Goal: Answer question/provide support: Share knowledge or assist other users

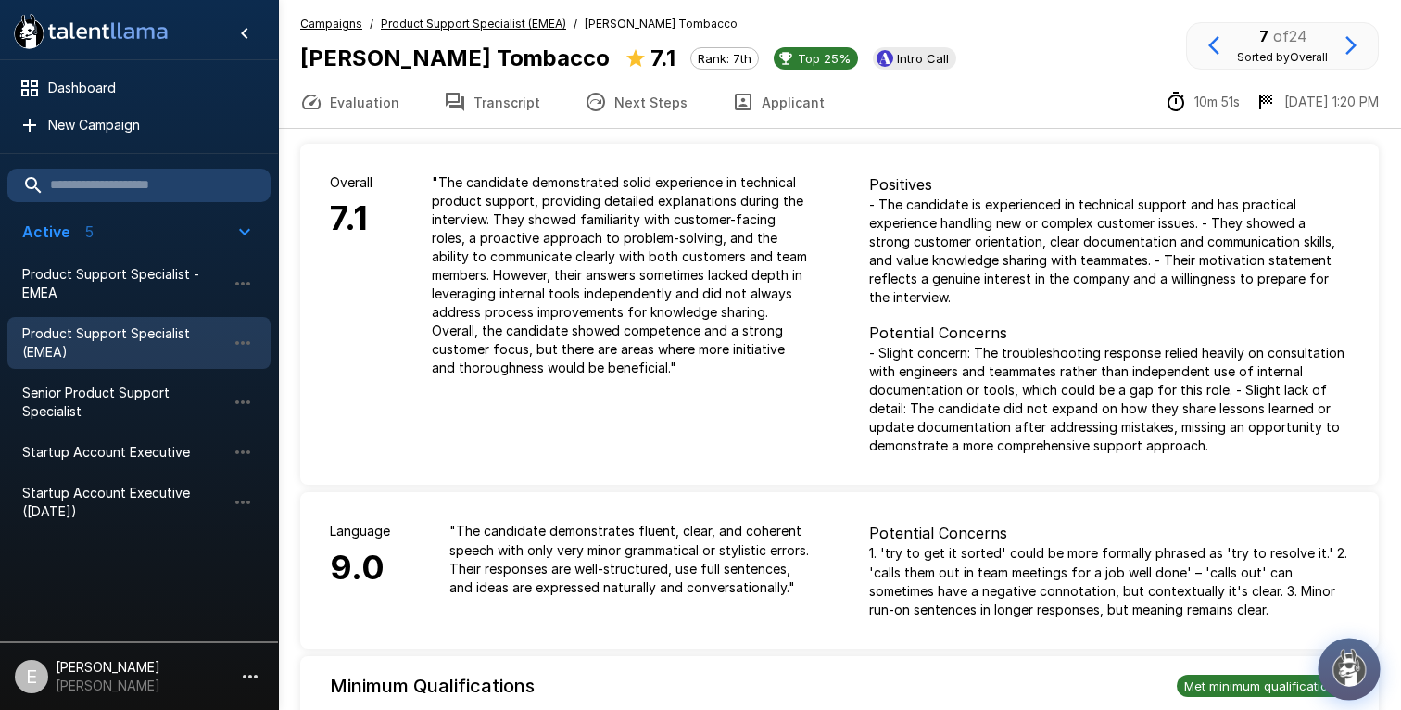
click at [1348, 673] on img "button" at bounding box center [1348, 667] width 39 height 39
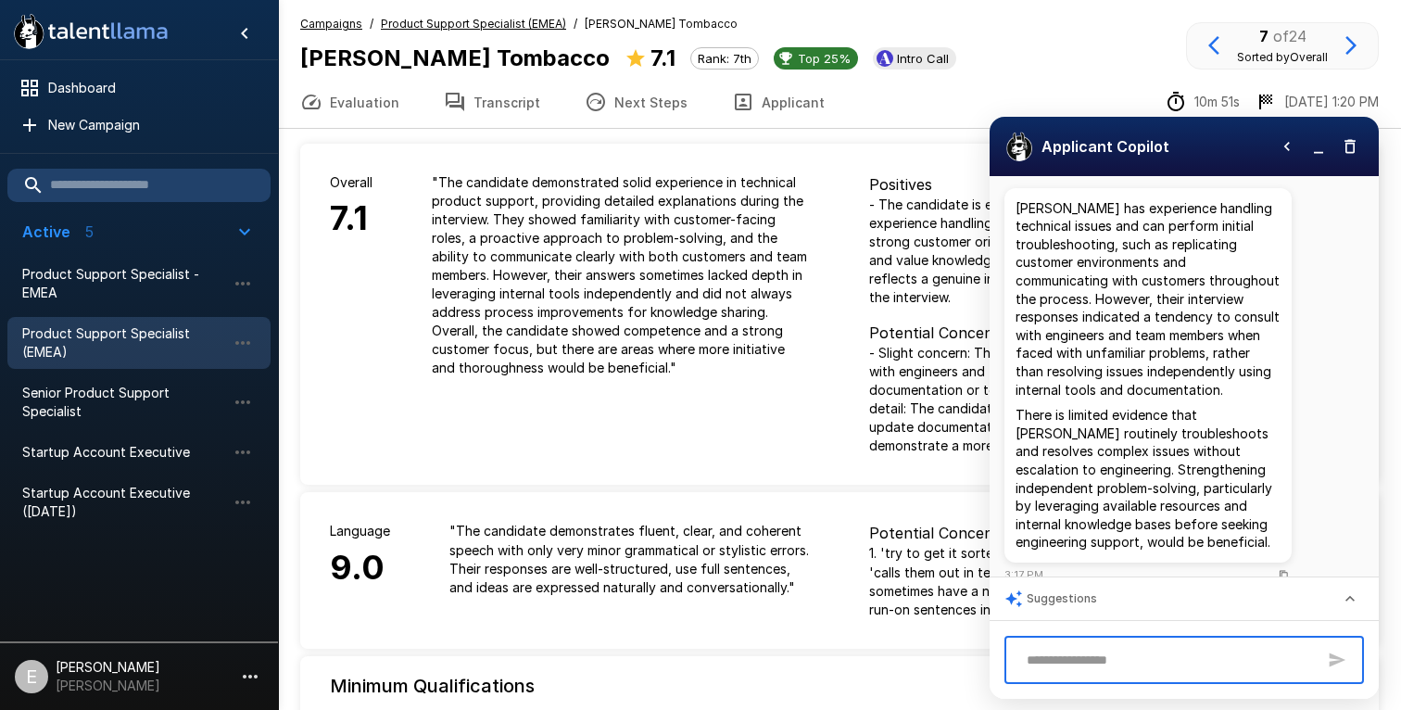
scroll to position [134, 0]
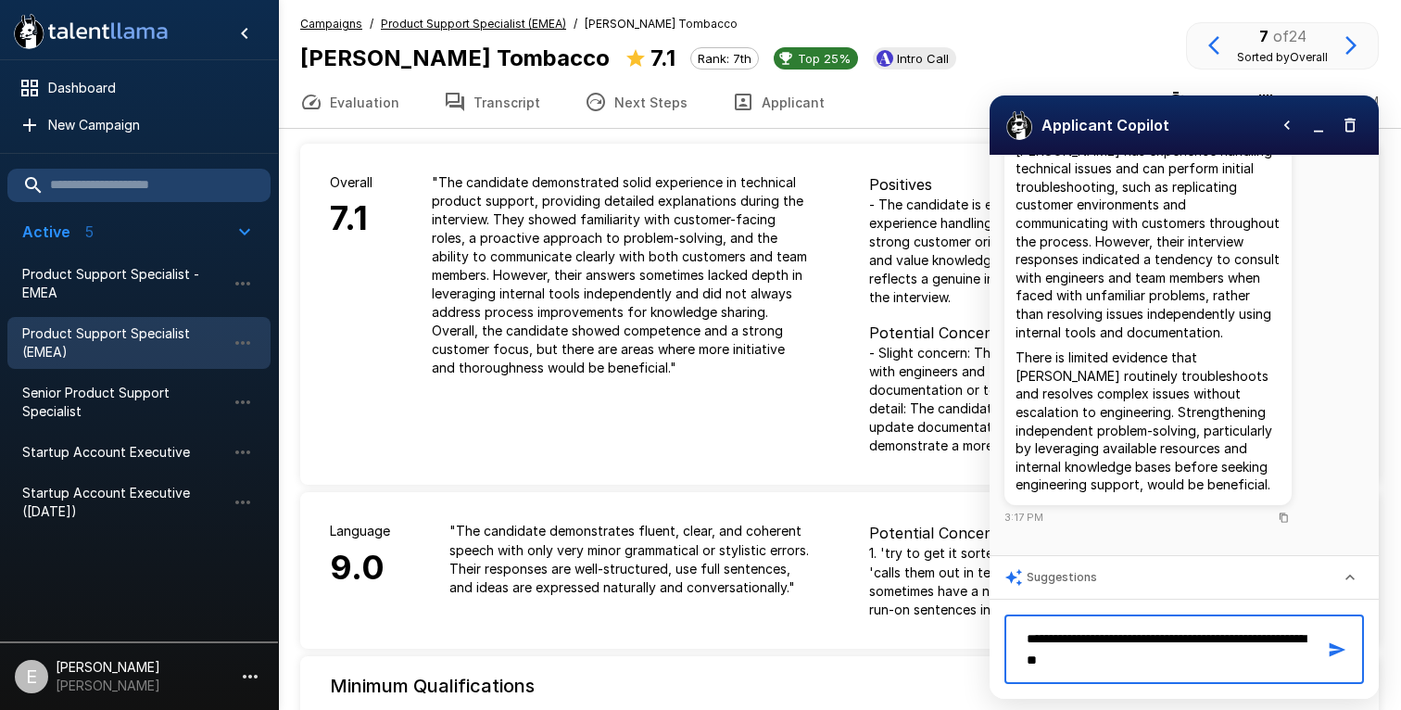
type textarea "**********"
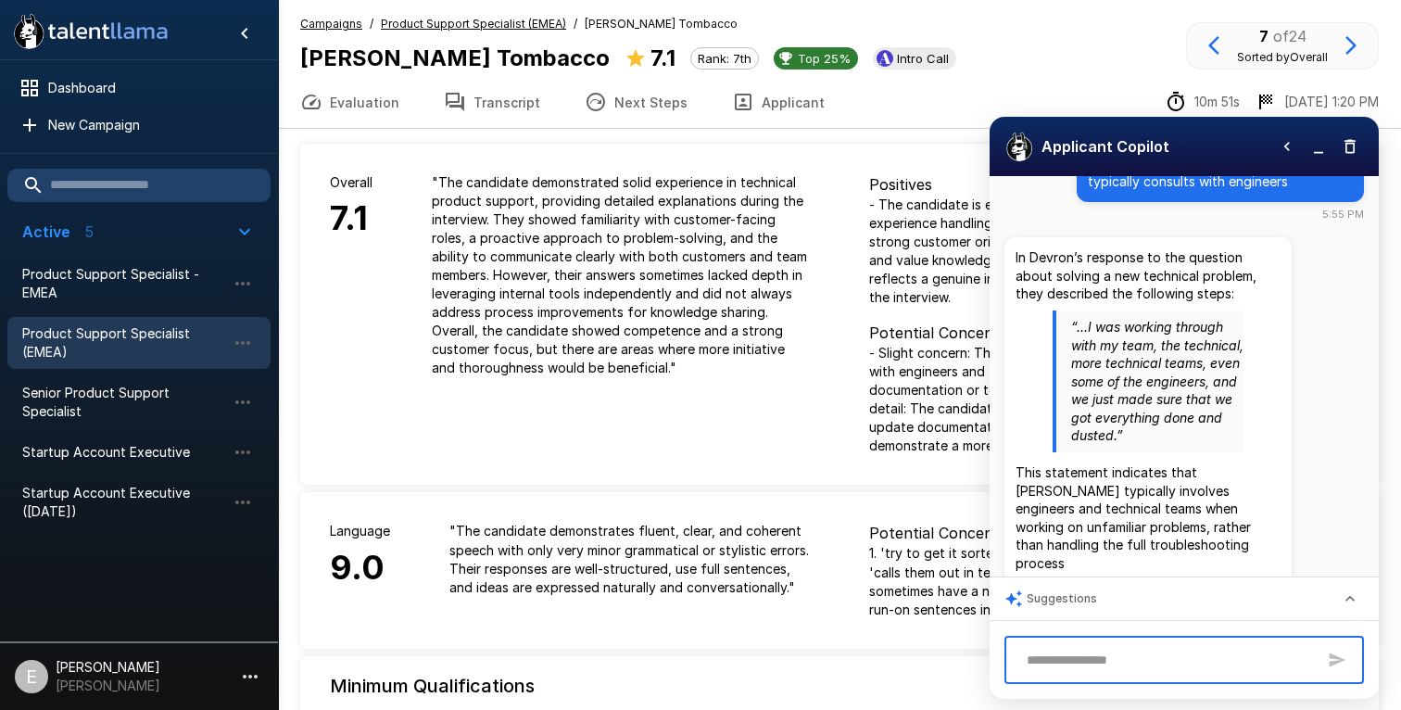
scroll to position [572, 0]
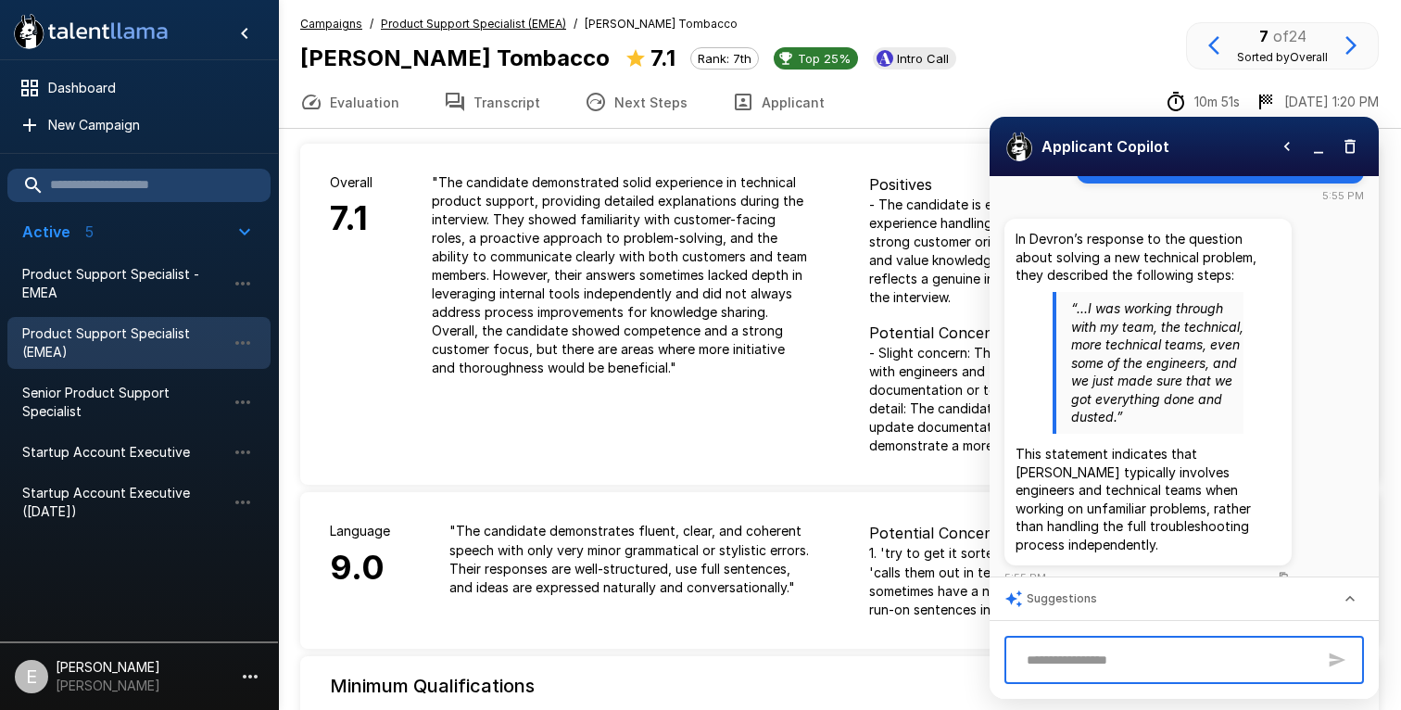
click at [494, 107] on button "Transcript" at bounding box center [491, 102] width 141 height 52
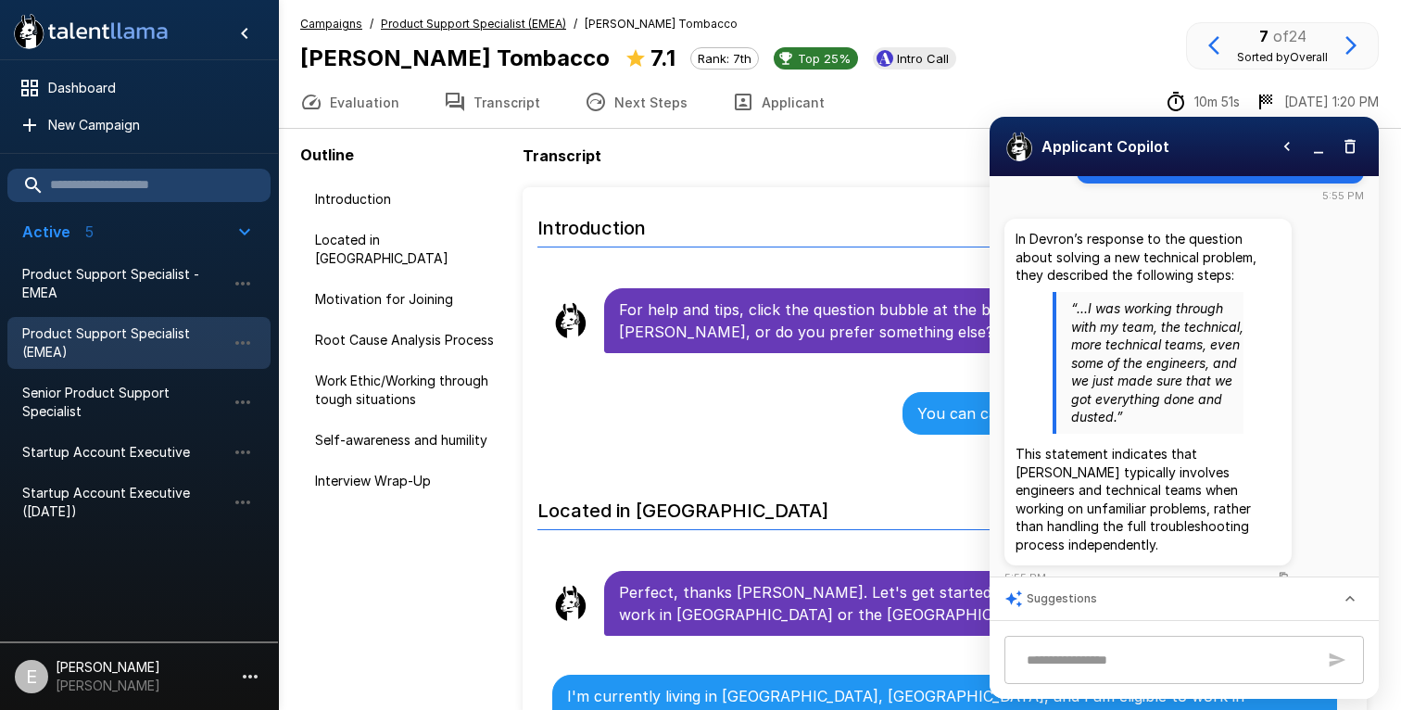
click at [1179, 299] on p "“...I was working through with my team, the technical, more technical teams, ev…" at bounding box center [1157, 362] width 172 height 127
drag, startPoint x: 1163, startPoint y: 399, endPoint x: 1111, endPoint y: 409, distance: 52.7
click at [1111, 409] on p "“...I was working through with my team, the technical, more technical teams, ev…" at bounding box center [1157, 362] width 172 height 127
copy p "done and dusted"
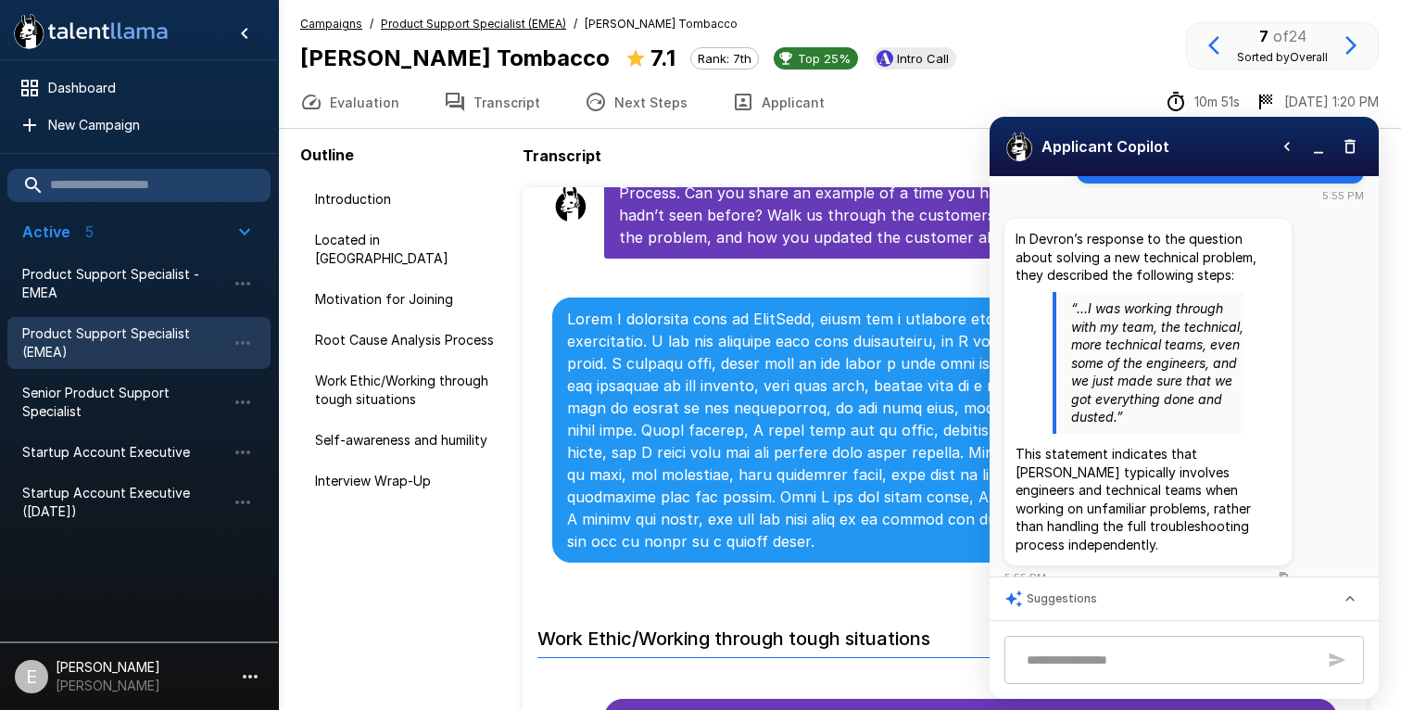
click at [1316, 157] on button "button" at bounding box center [1318, 146] width 28 height 28
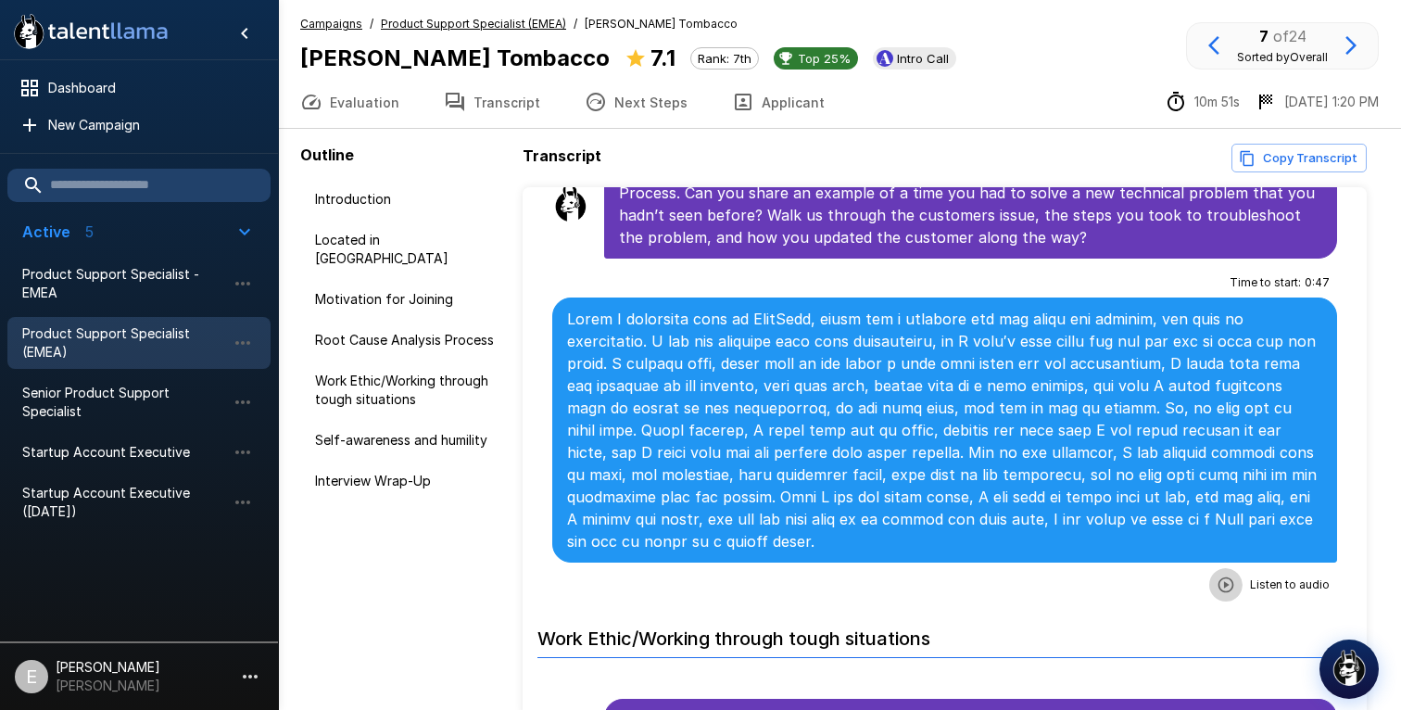
click at [1232, 575] on icon "button" at bounding box center [1225, 584] width 19 height 19
click at [1318, 577] on span "1 x" at bounding box center [1314, 586] width 11 height 19
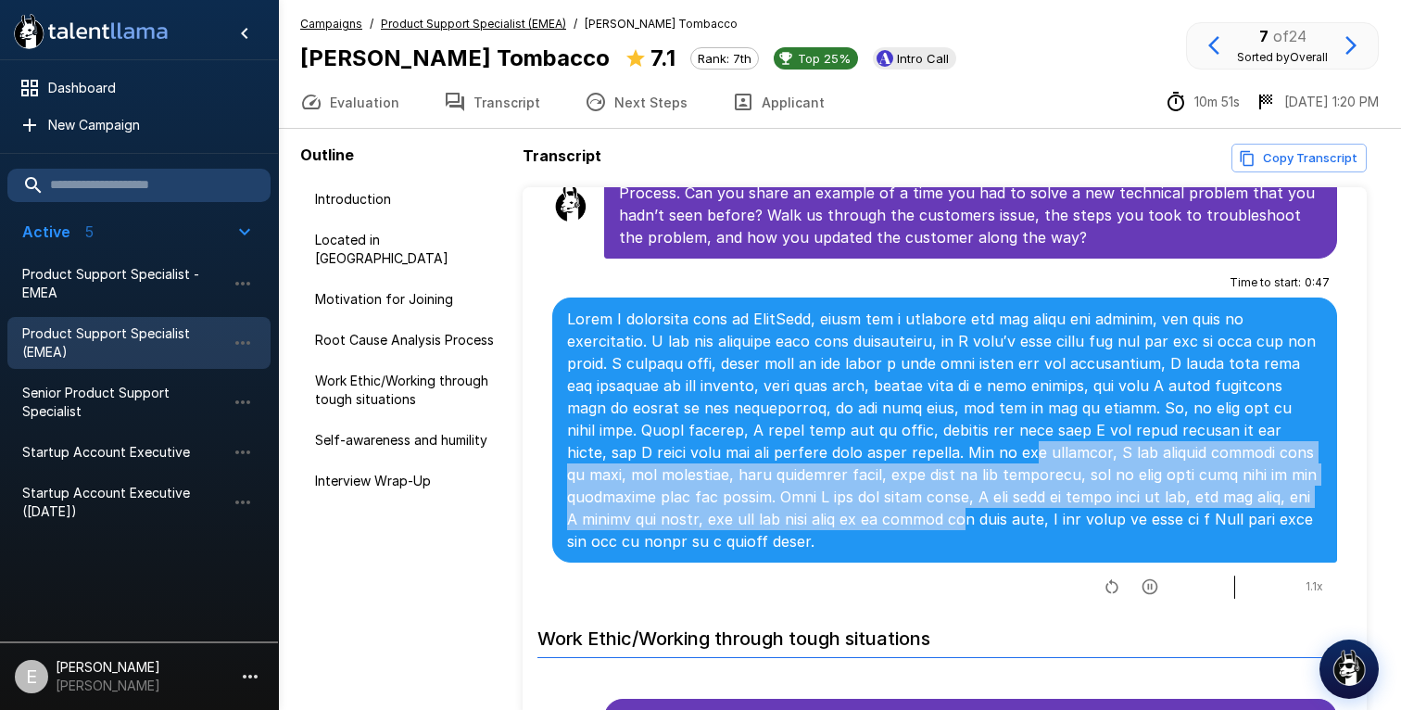
drag, startPoint x: 886, startPoint y: 411, endPoint x: 878, endPoint y: 465, distance: 54.2
click at [878, 465] on p at bounding box center [944, 430] width 755 height 245
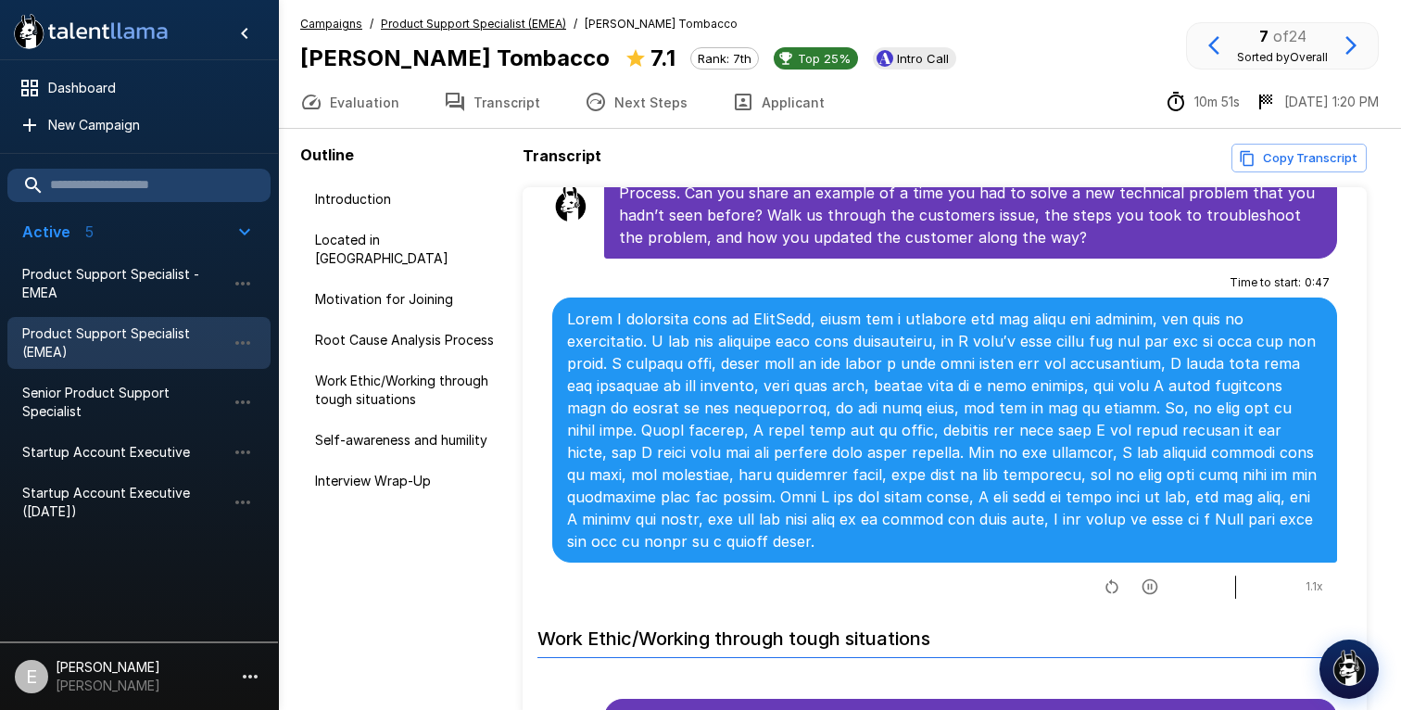
click at [888, 355] on p at bounding box center [944, 430] width 755 height 245
click at [1311, 577] on span "1.1 x" at bounding box center [1314, 586] width 18 height 19
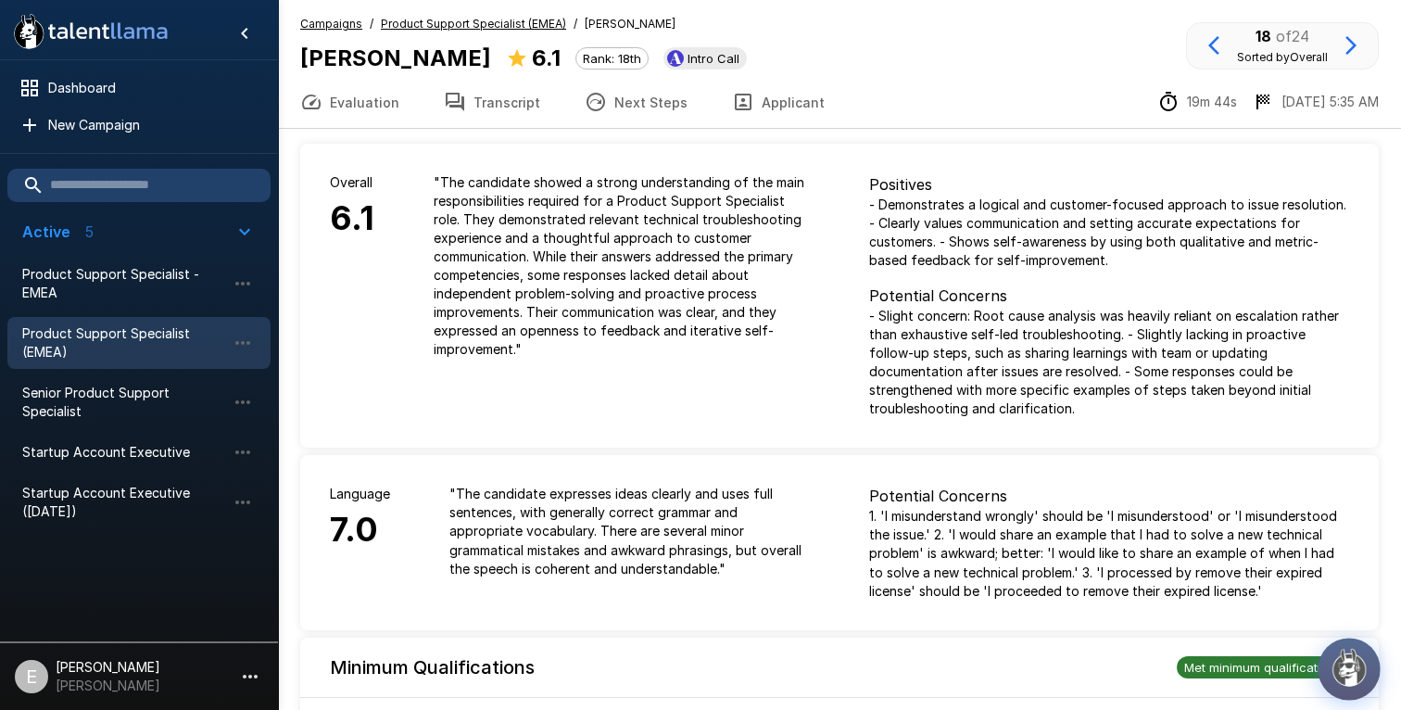
click at [1360, 667] on img "button" at bounding box center [1348, 667] width 39 height 39
